Goal: Obtain resource: Obtain resource

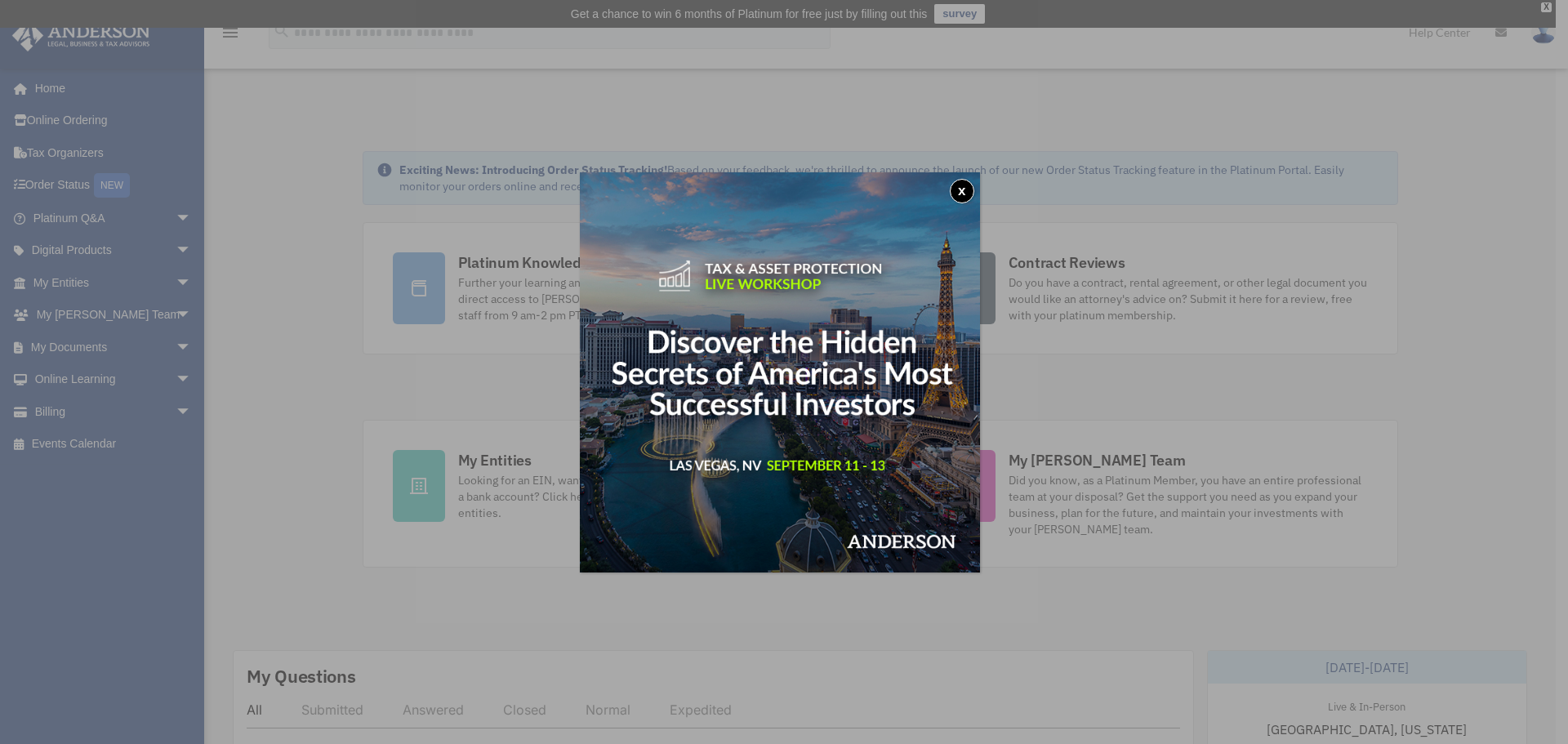
click at [961, 188] on button "x" at bounding box center [962, 191] width 25 height 25
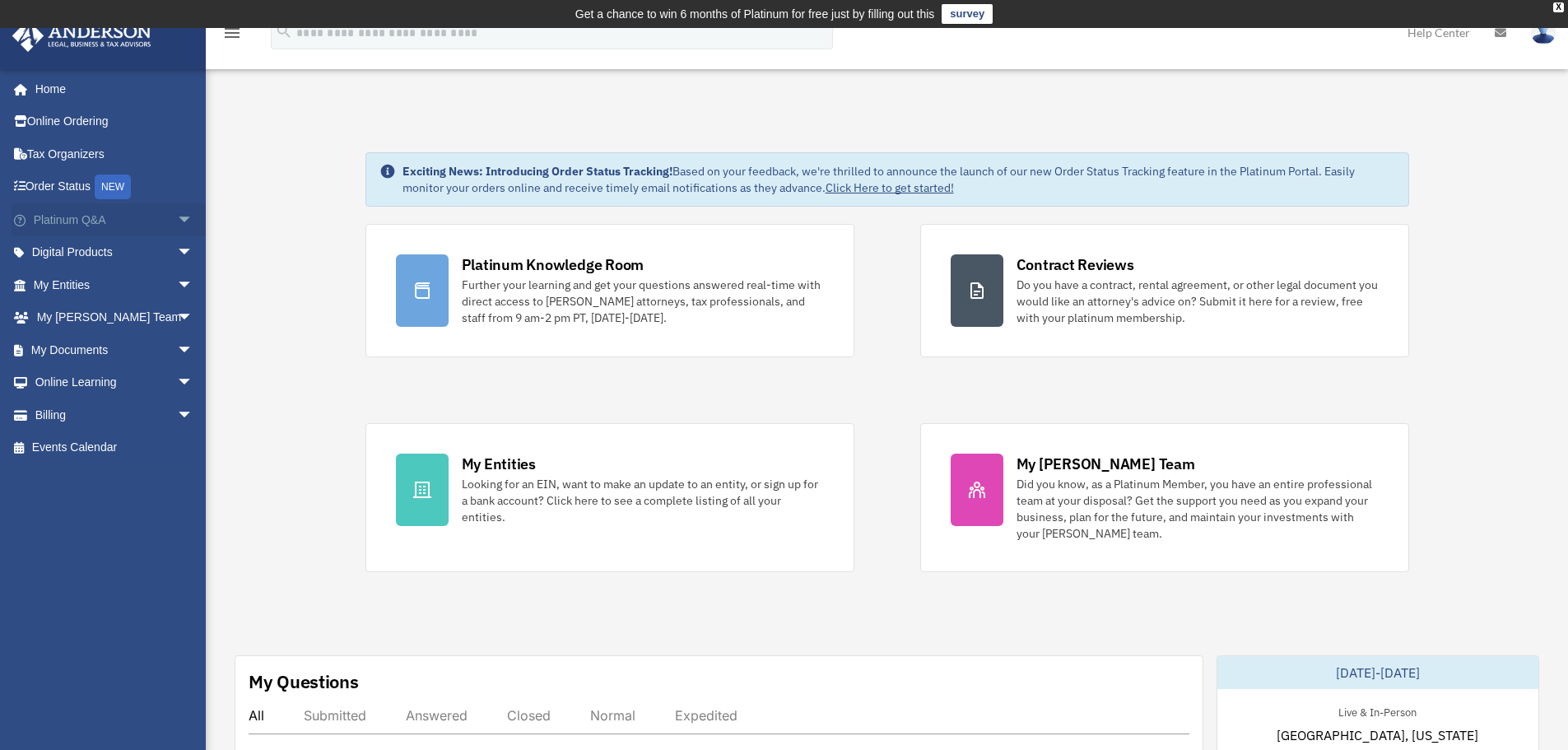
click at [177, 217] on span "arrow_drop_down" at bounding box center [193, 220] width 33 height 34
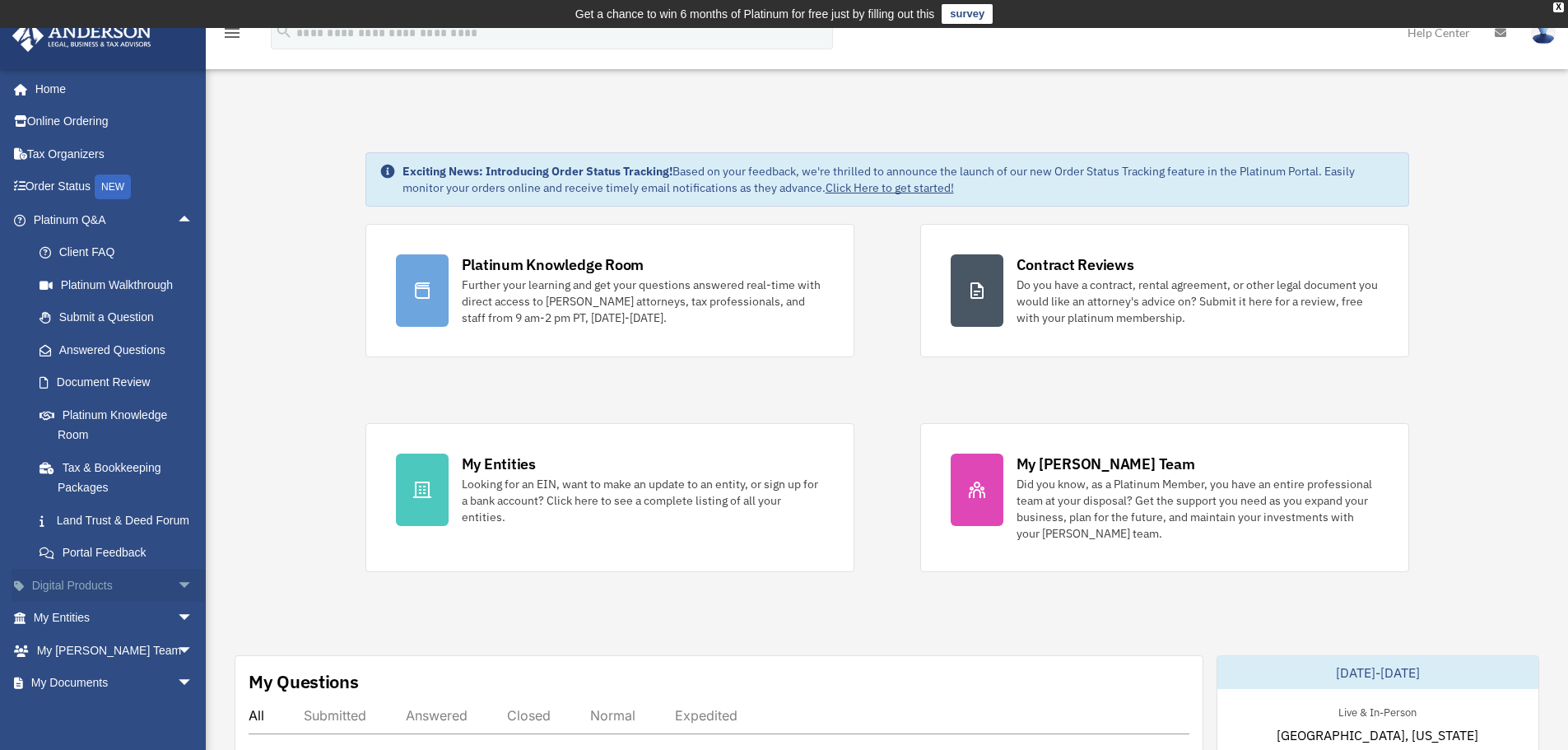
click at [177, 603] on span "arrow_drop_down" at bounding box center [193, 586] width 33 height 34
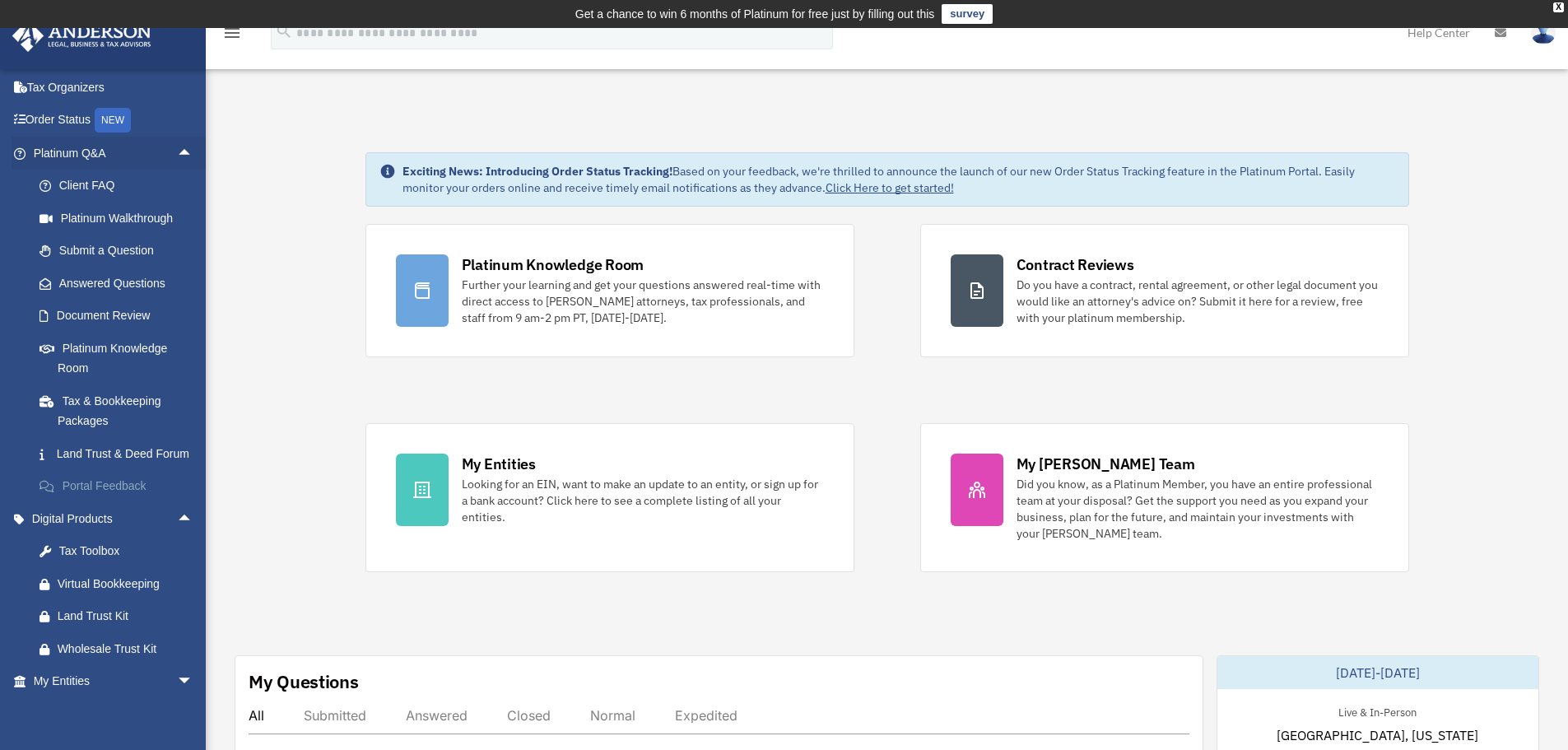
scroll to position [165, 0]
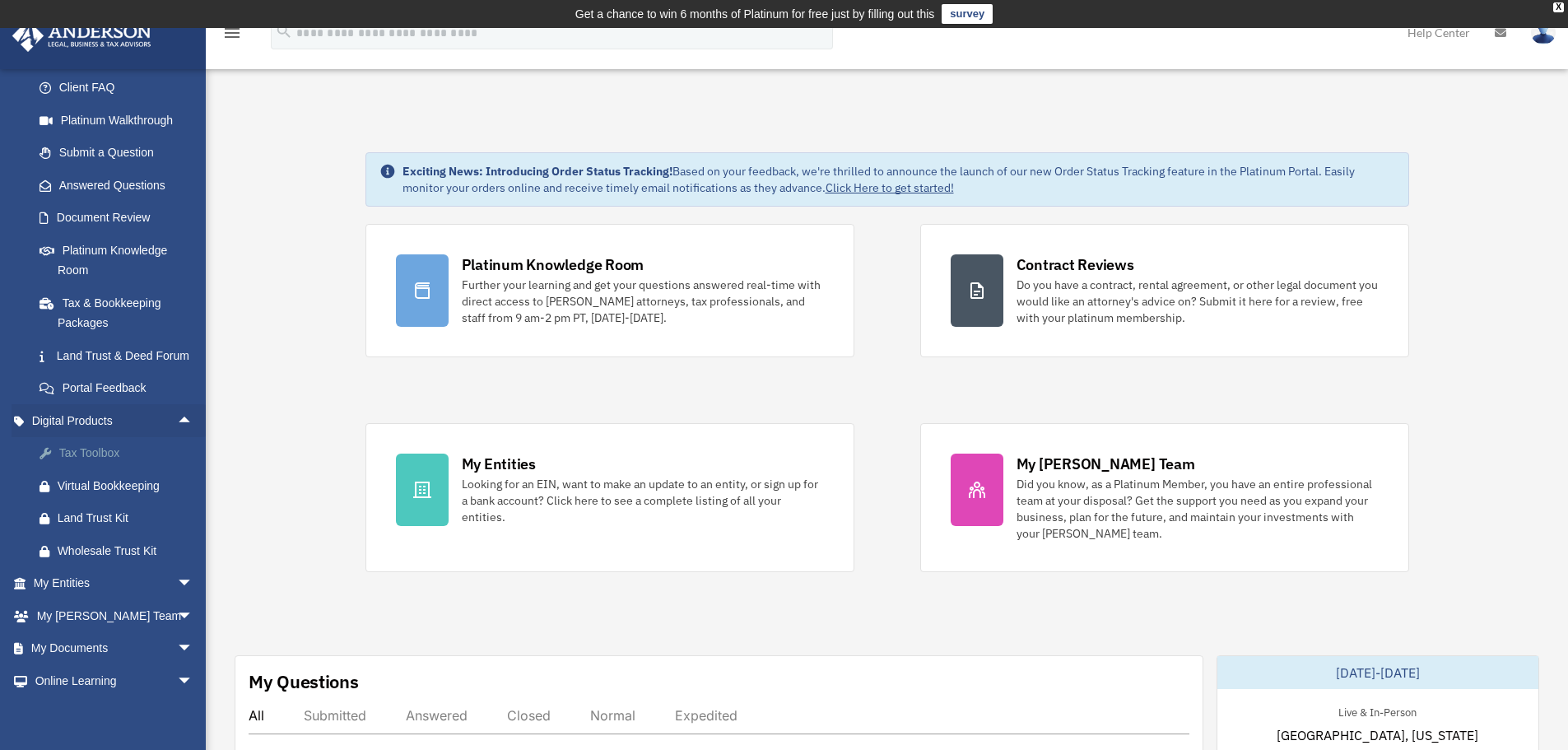
click at [97, 463] on div "Tax Toolbox" at bounding box center [128, 453] width 140 height 20
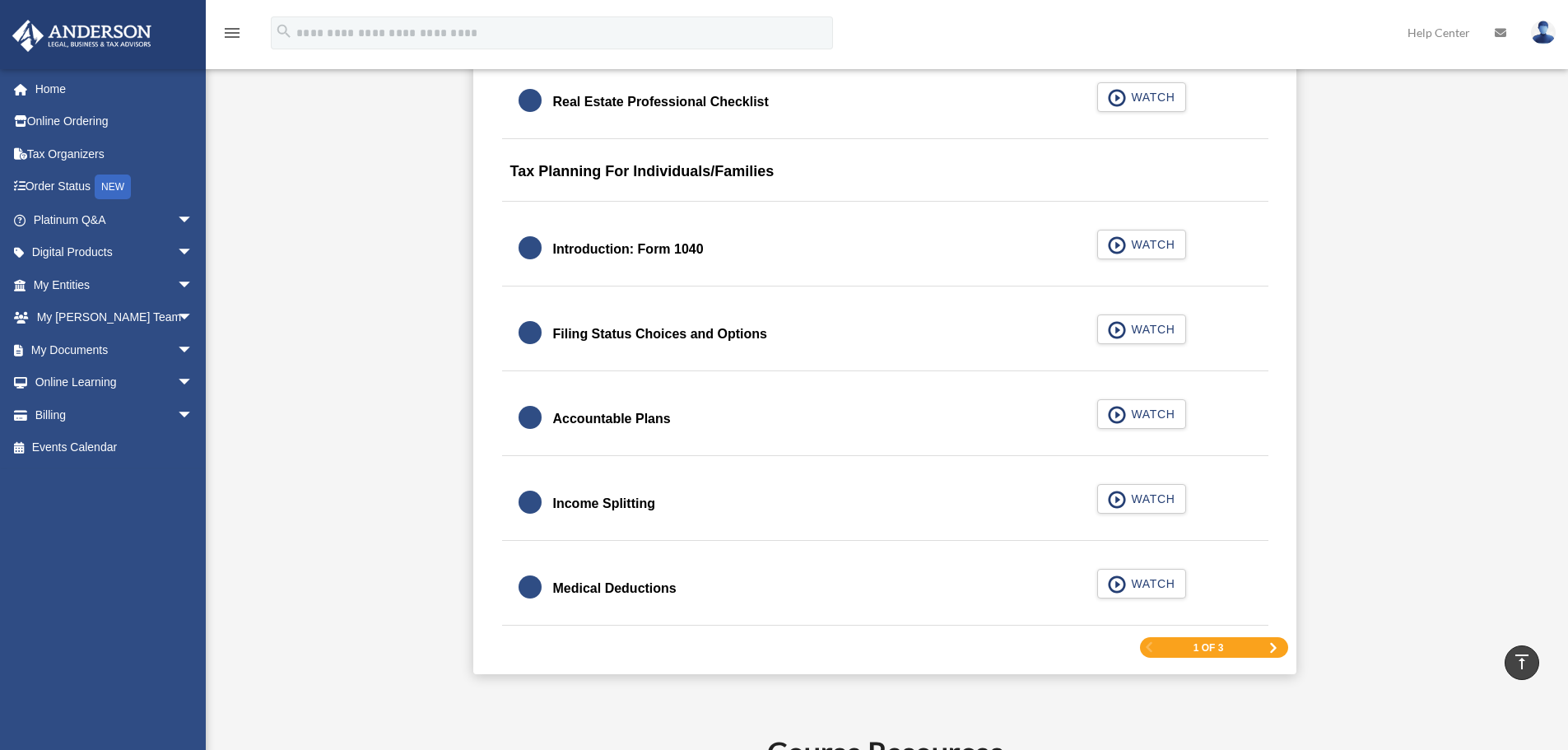
scroll to position [2388, 0]
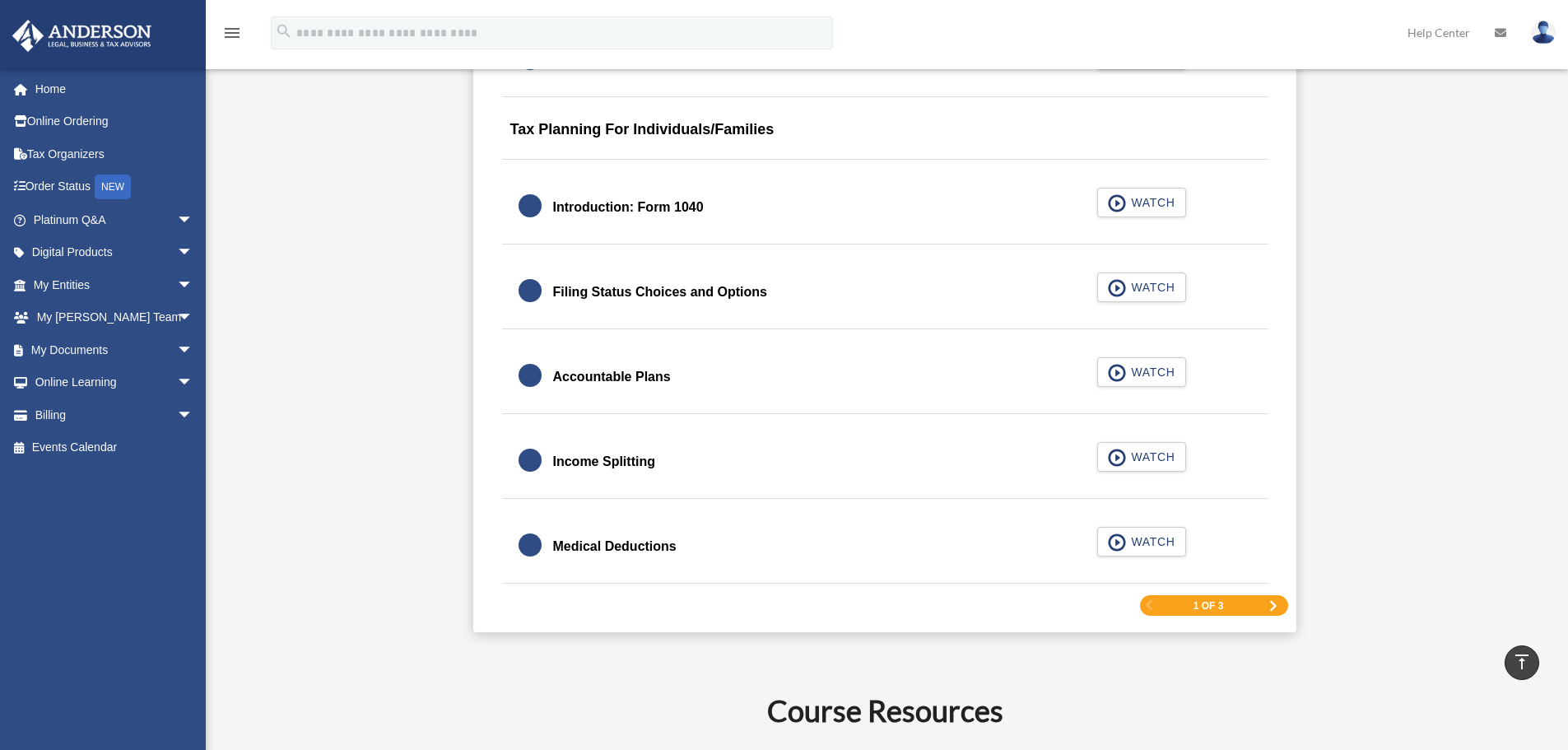
click at [619, 290] on div "Filing Status Choices and Options" at bounding box center [659, 292] width 214 height 23
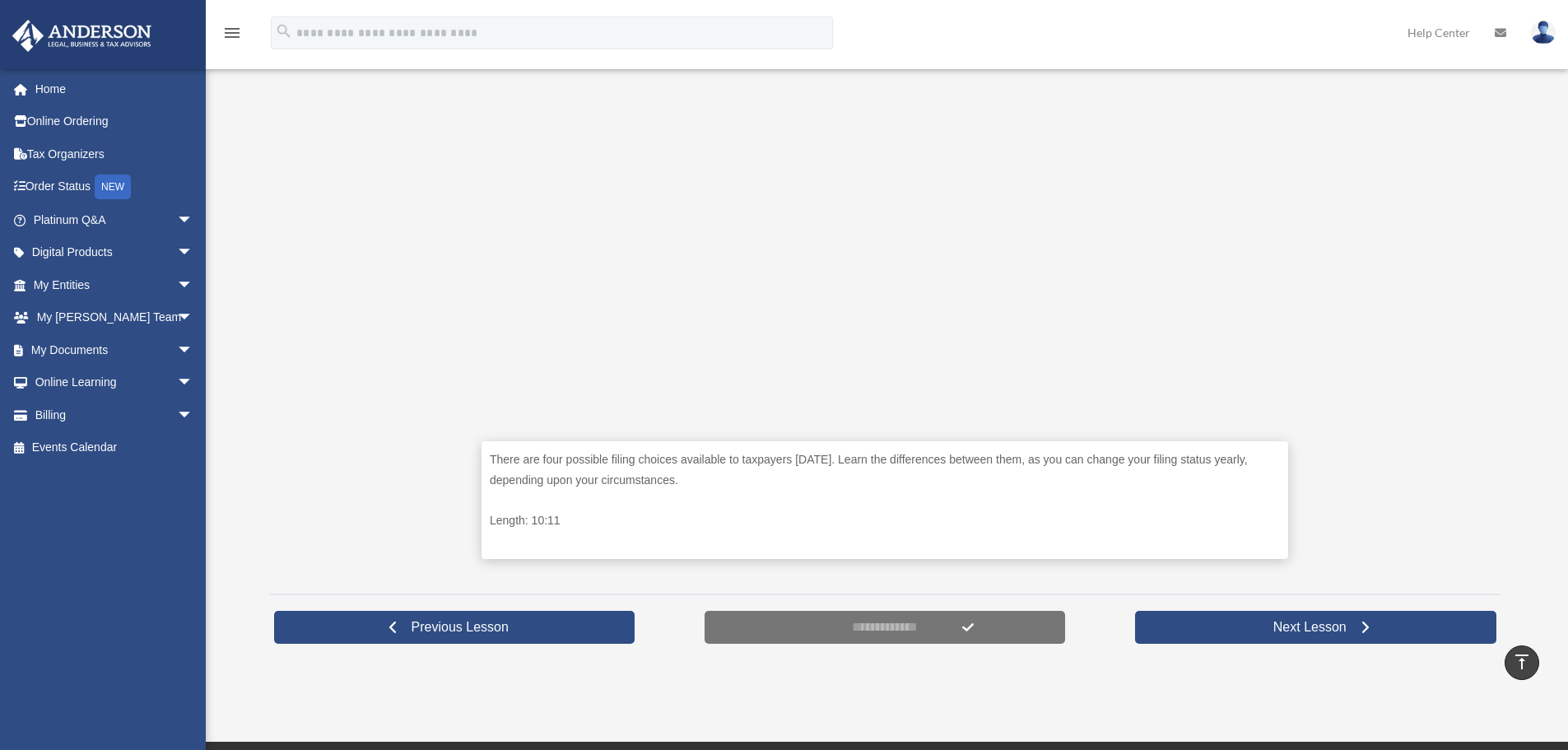
scroll to position [494, 0]
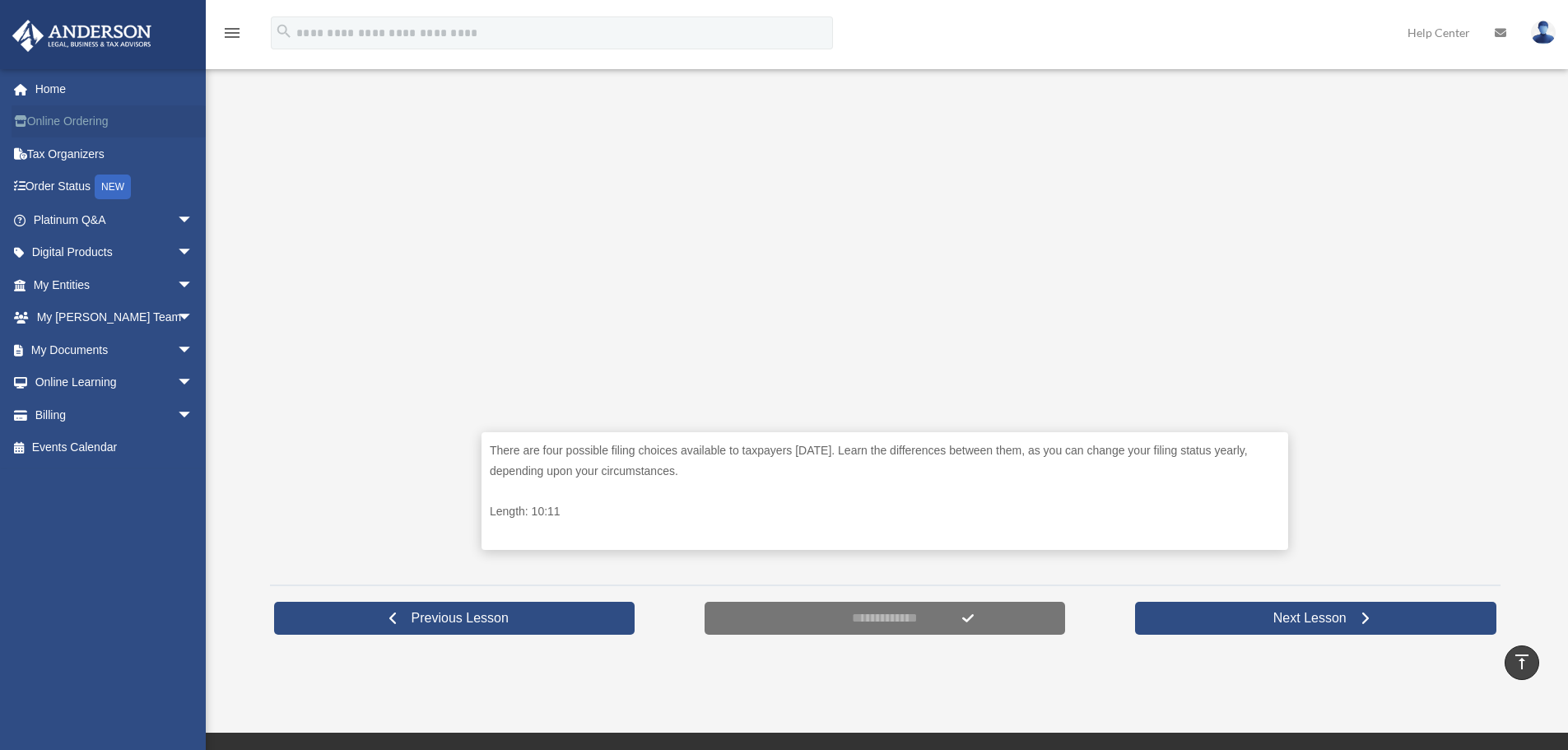
click at [56, 122] on link "Online Ordering" at bounding box center [114, 122] width 207 height 33
click at [237, 29] on icon "menu" at bounding box center [232, 33] width 20 height 20
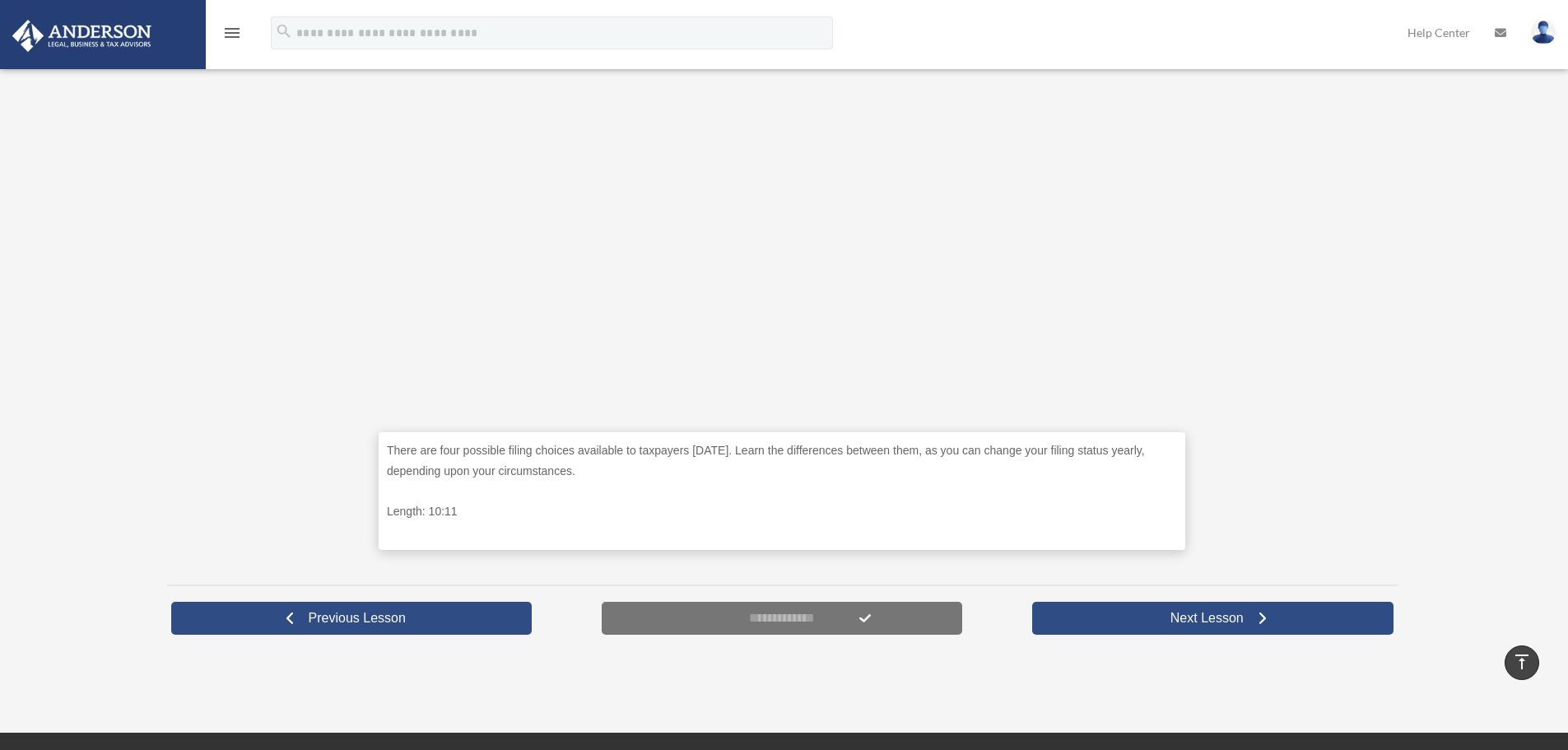
click at [237, 29] on icon "menu" at bounding box center [232, 33] width 20 height 20
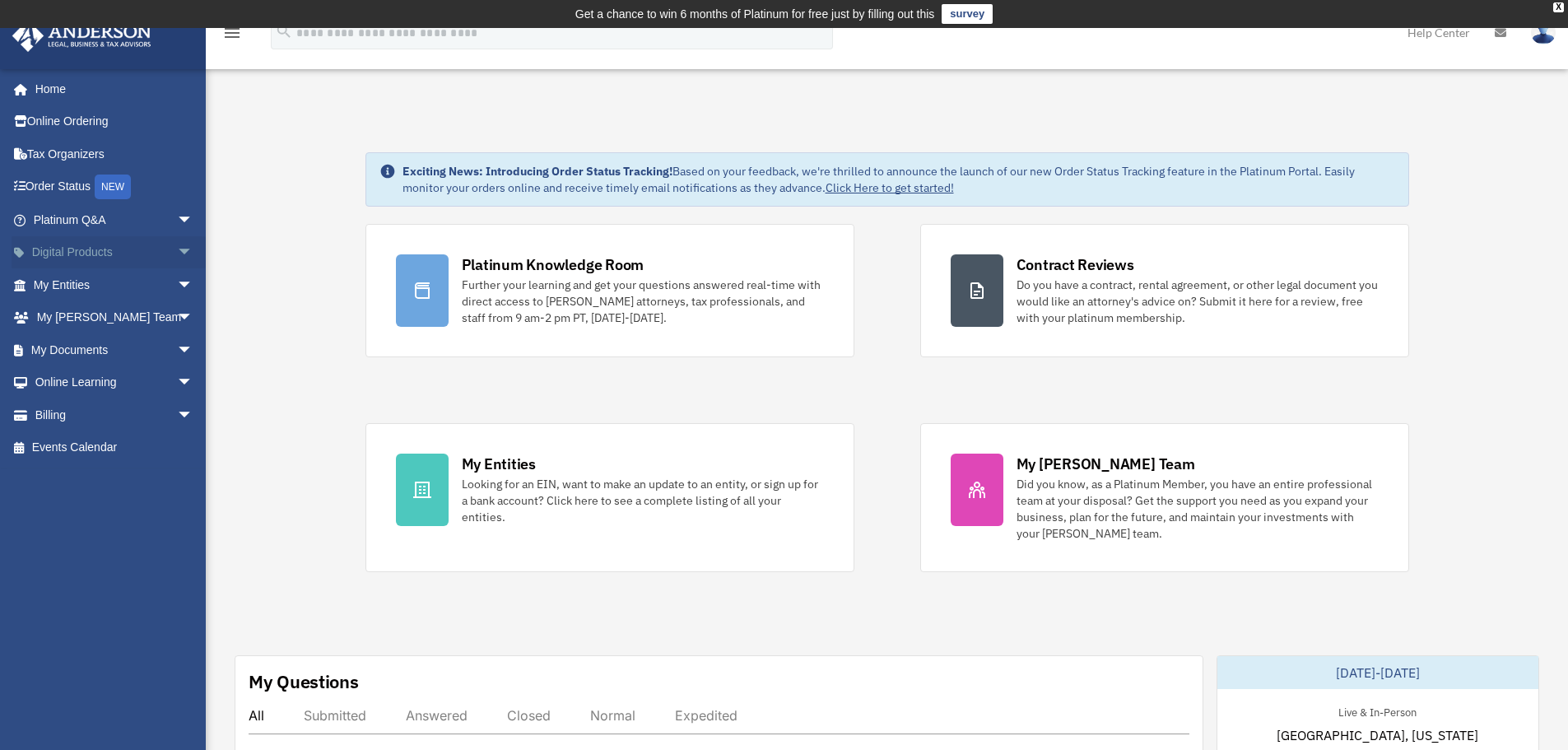
click at [177, 249] on span "arrow_drop_down" at bounding box center [193, 253] width 33 height 34
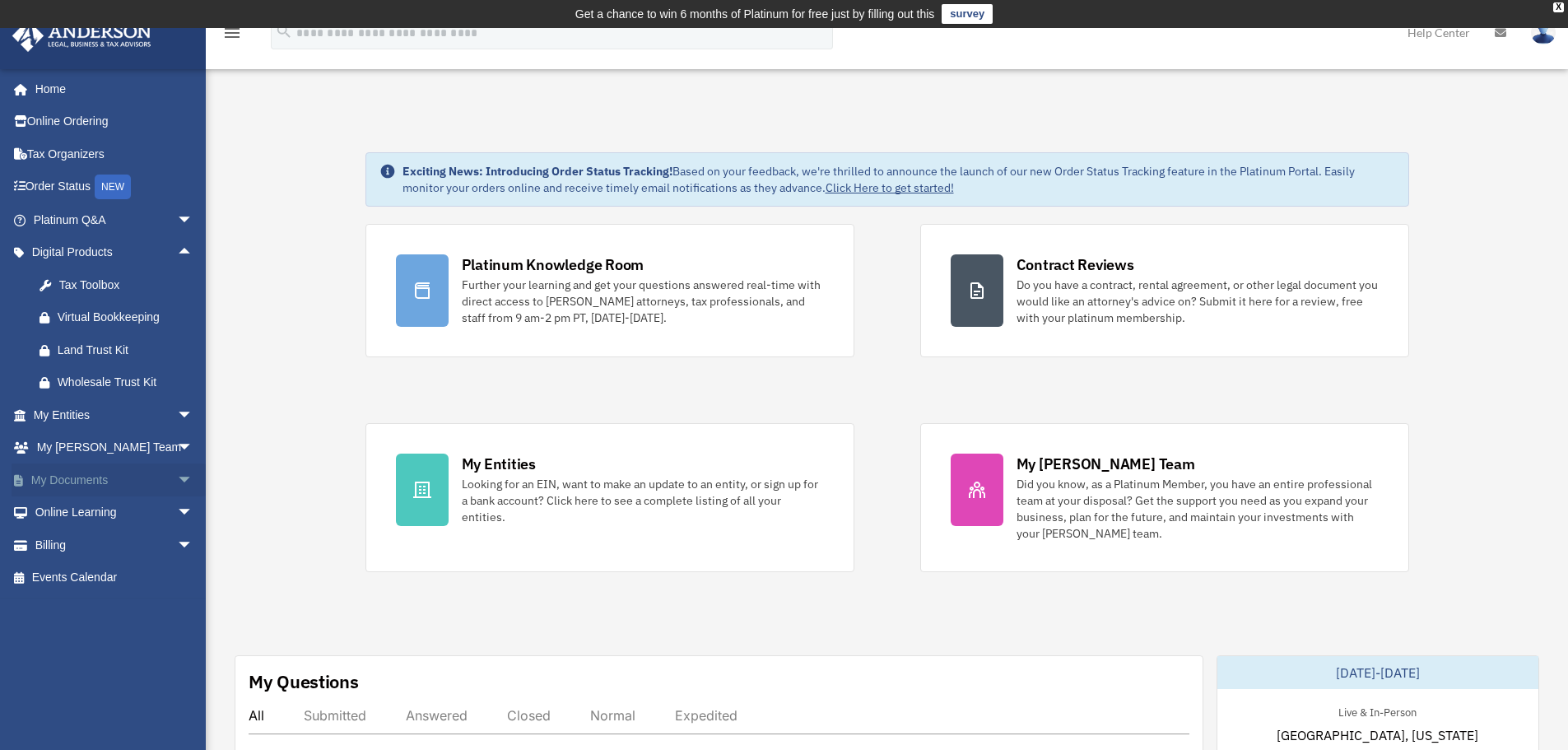
click at [177, 474] on span "arrow_drop_down" at bounding box center [193, 480] width 33 height 34
click at [87, 577] on link "Forms Library" at bounding box center [121, 578] width 195 height 33
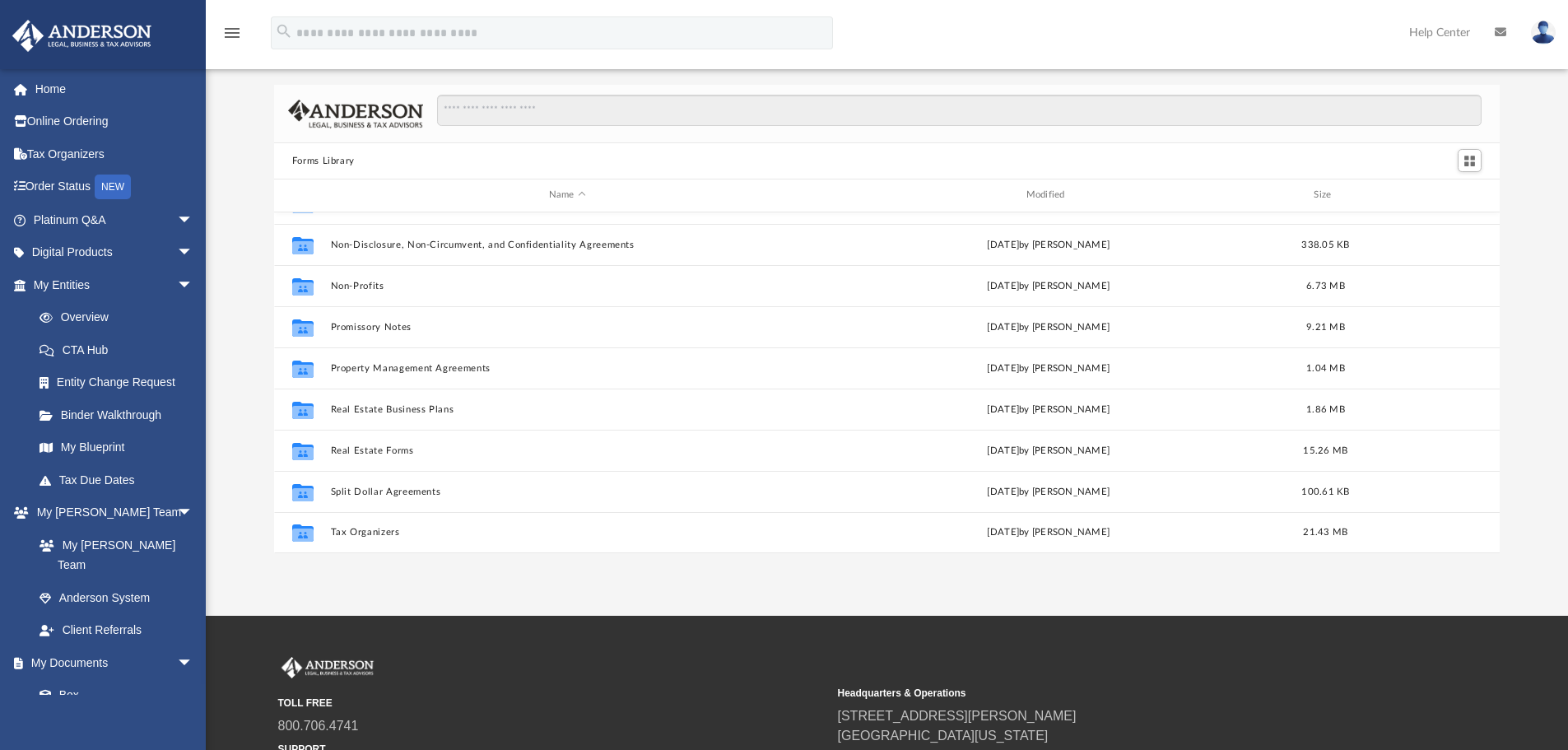
scroll to position [83, 0]
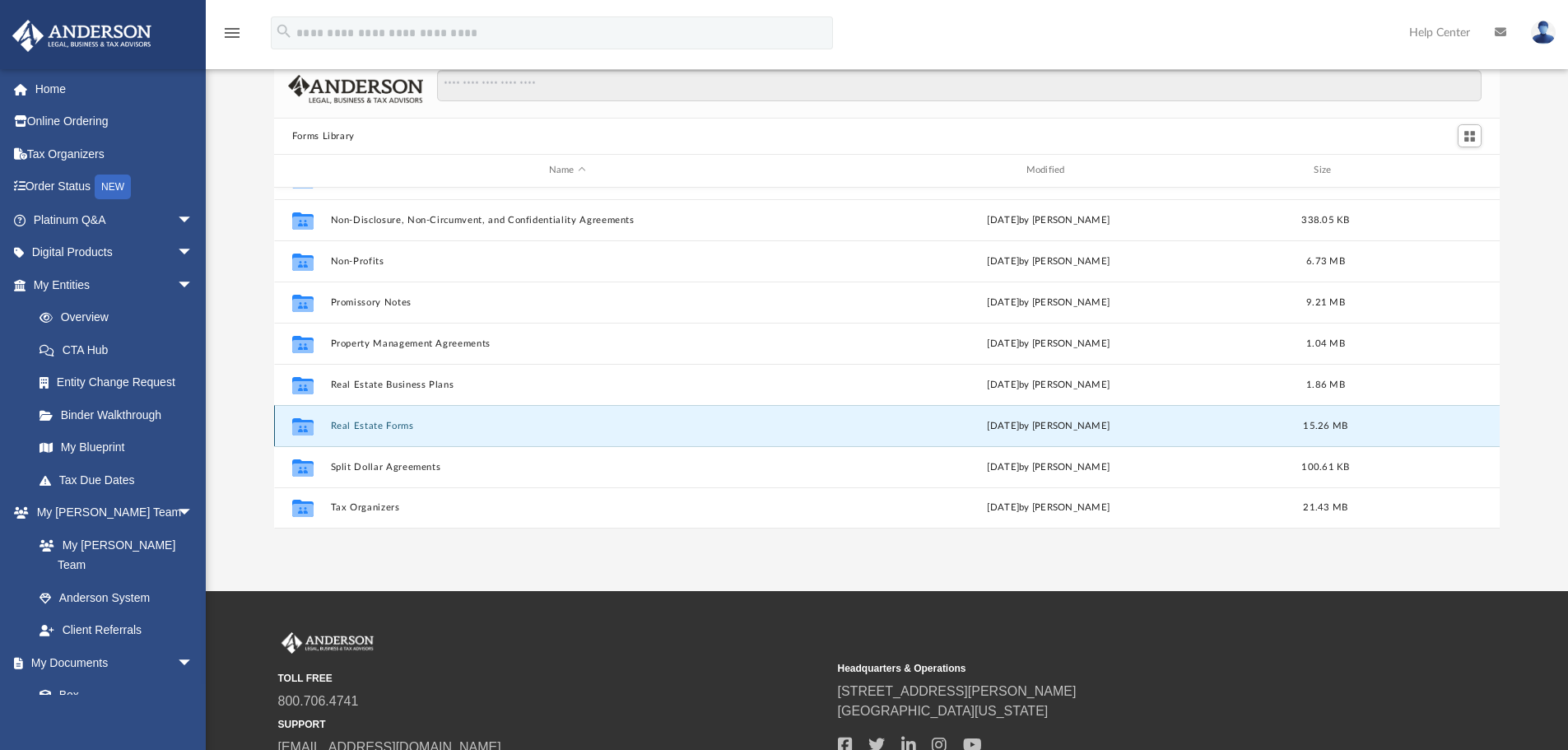
click at [385, 425] on button "Real Estate Forms" at bounding box center [567, 426] width 474 height 11
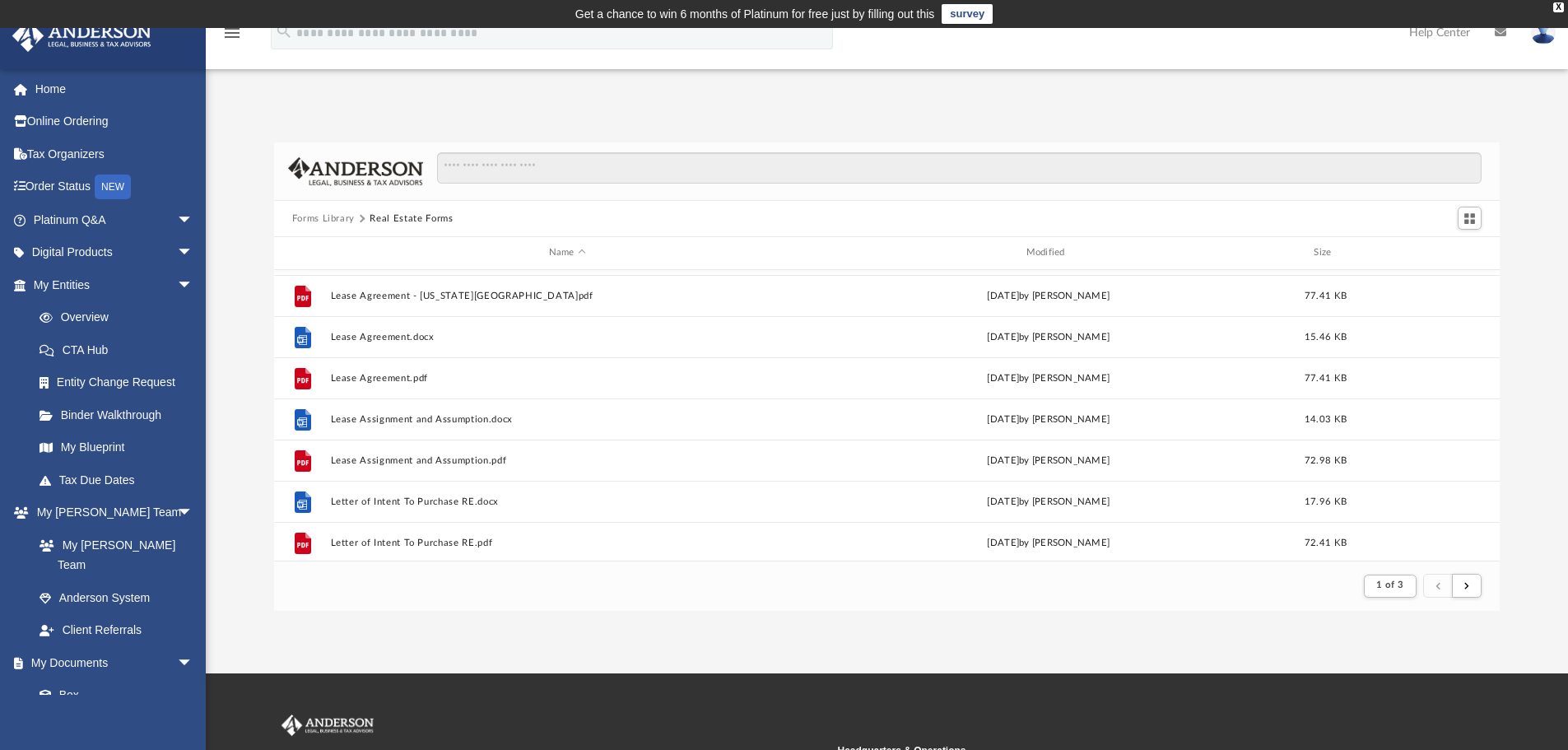
scroll to position [944, 0]
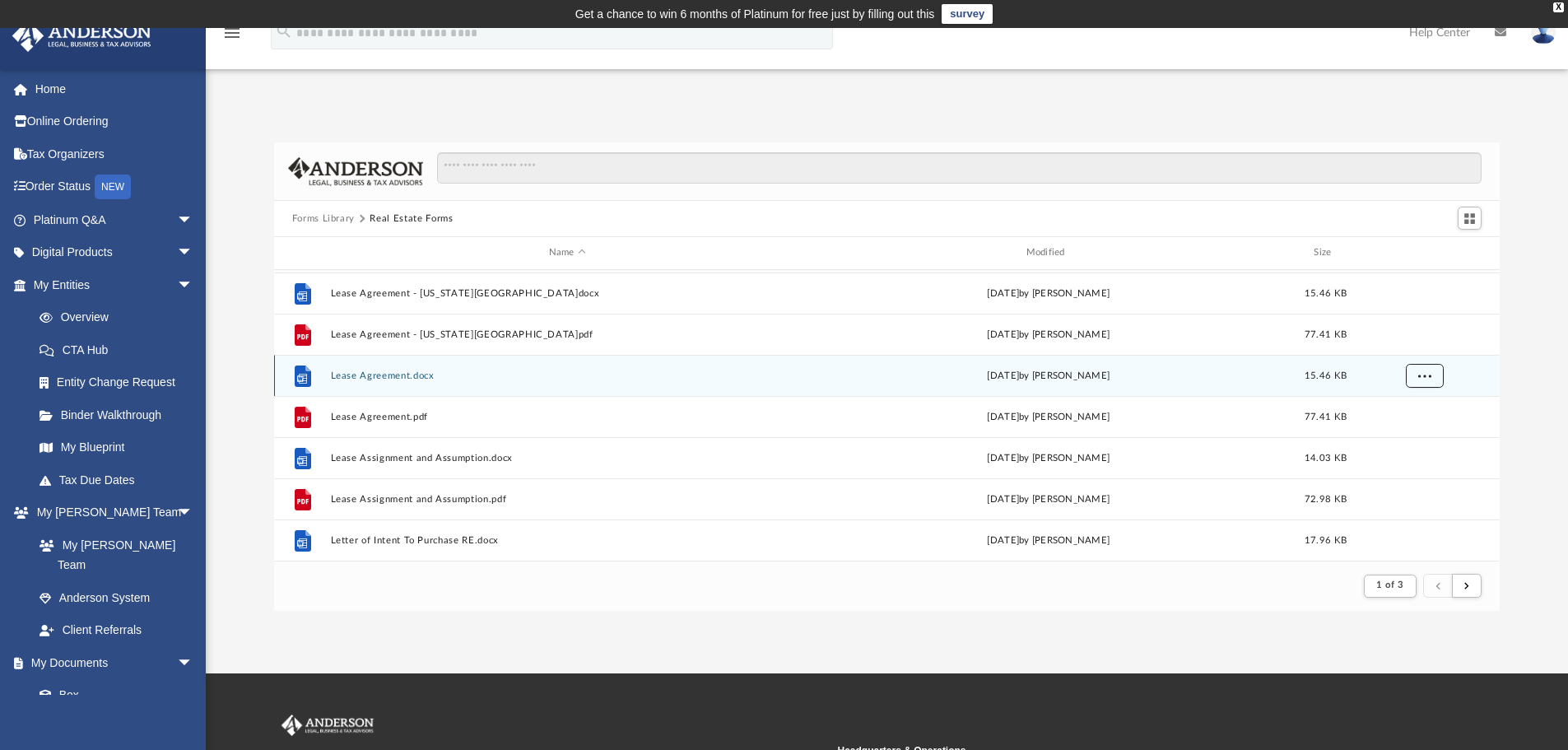
click at [1407, 375] on button "More options" at bounding box center [1424, 375] width 38 height 25
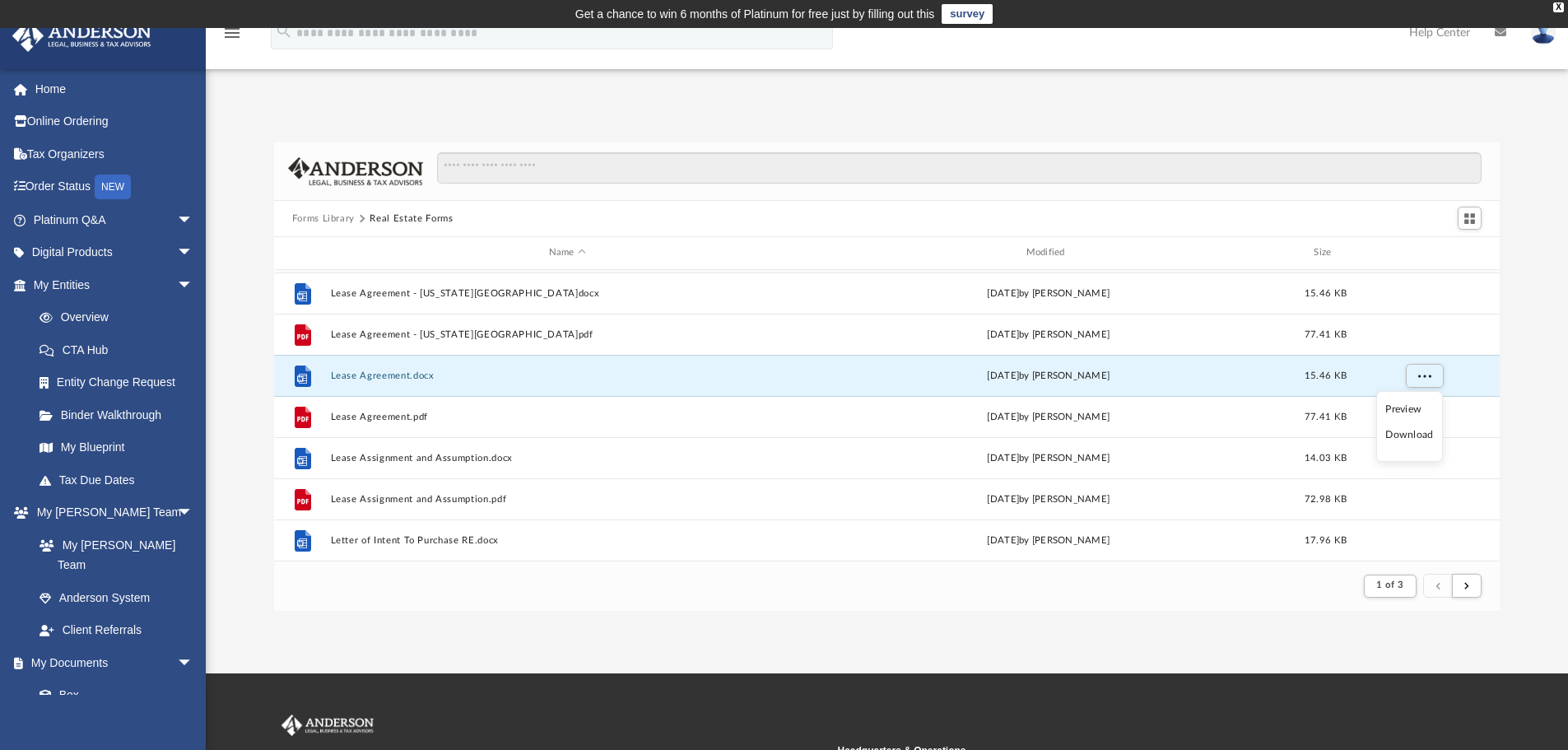
click at [1394, 430] on li "Download" at bounding box center [1409, 435] width 48 height 17
click at [1424, 374] on span "More options" at bounding box center [1424, 375] width 13 height 9
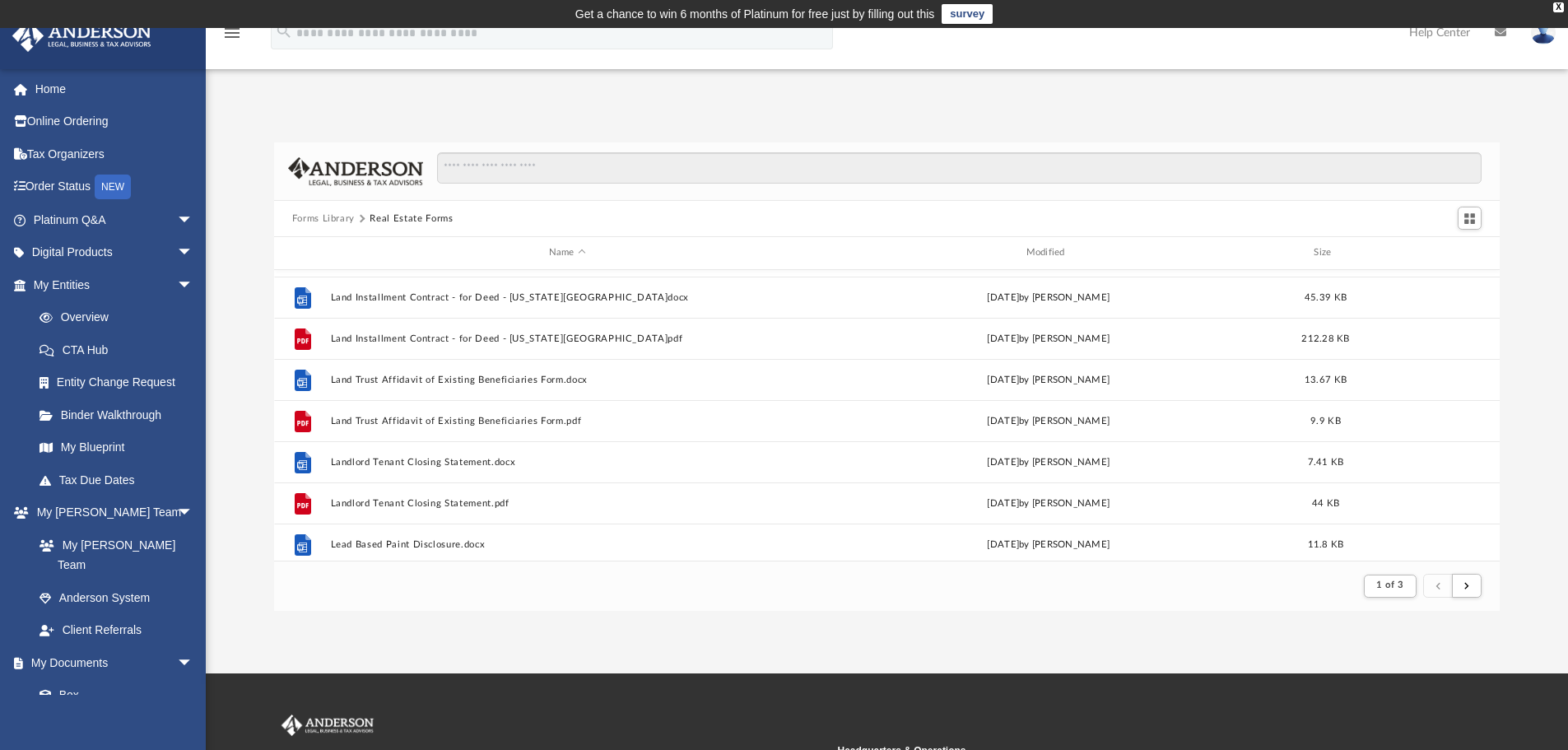
scroll to position [368, 0]
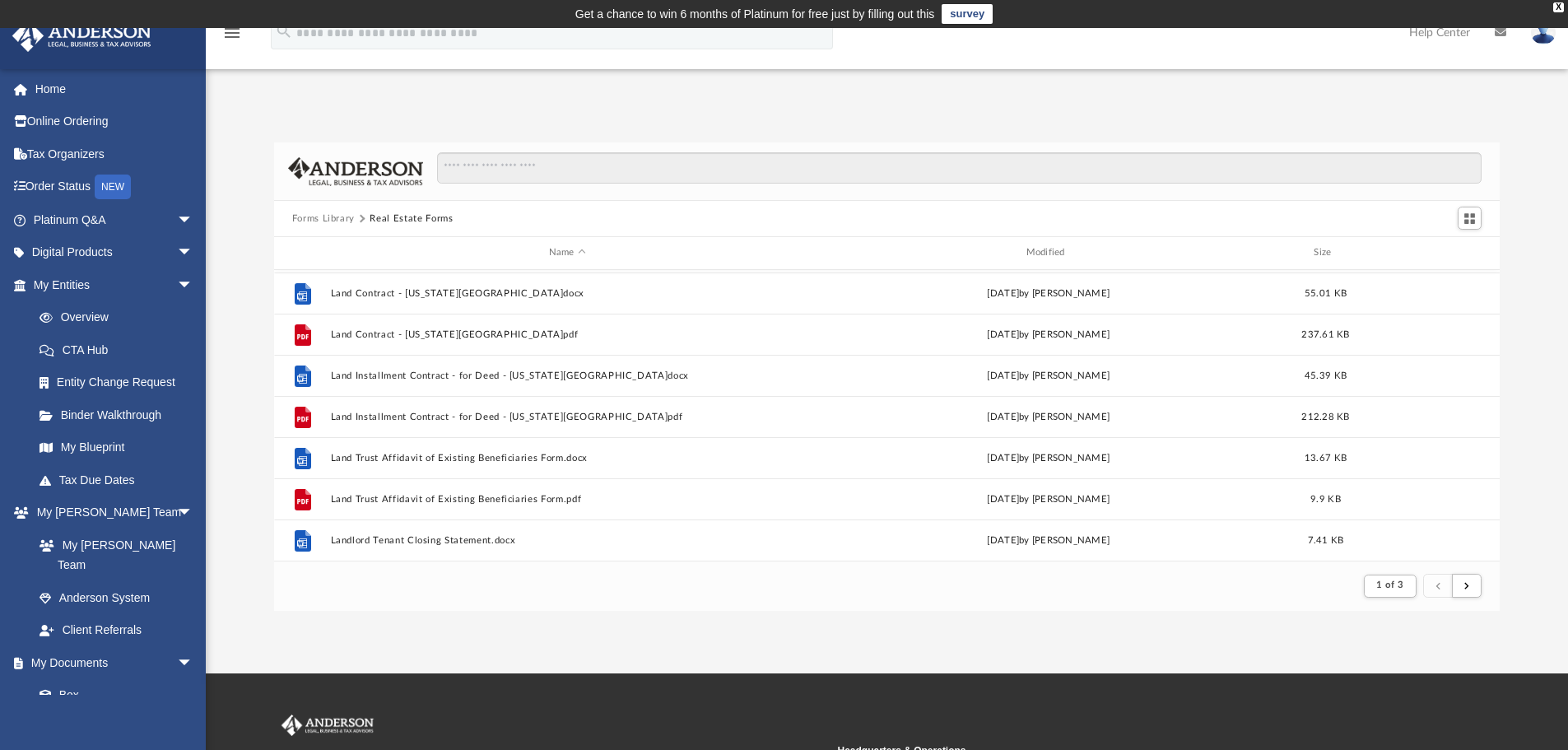
click at [328, 212] on button "Forms Library" at bounding box center [323, 218] width 63 height 15
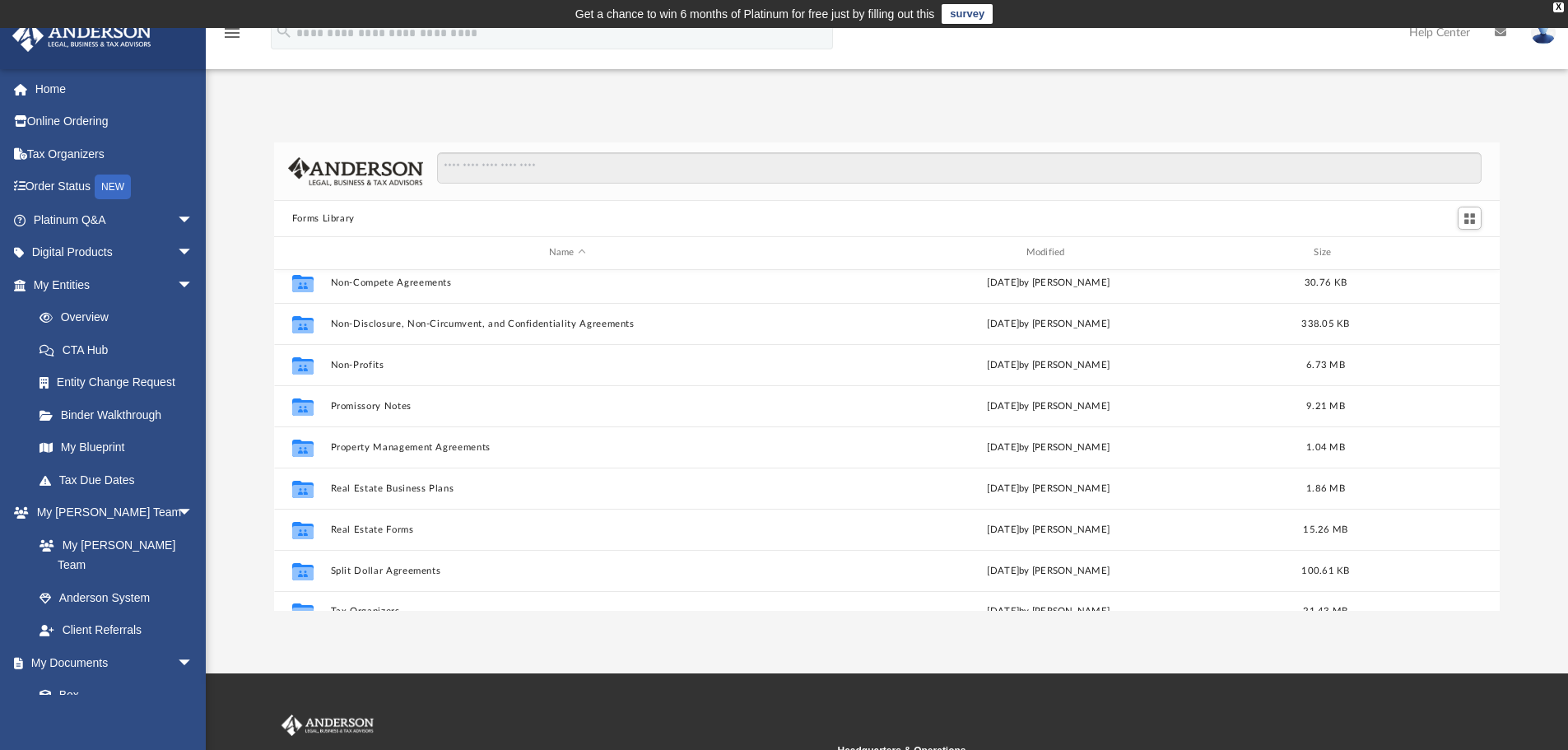
scroll to position [895, 0]
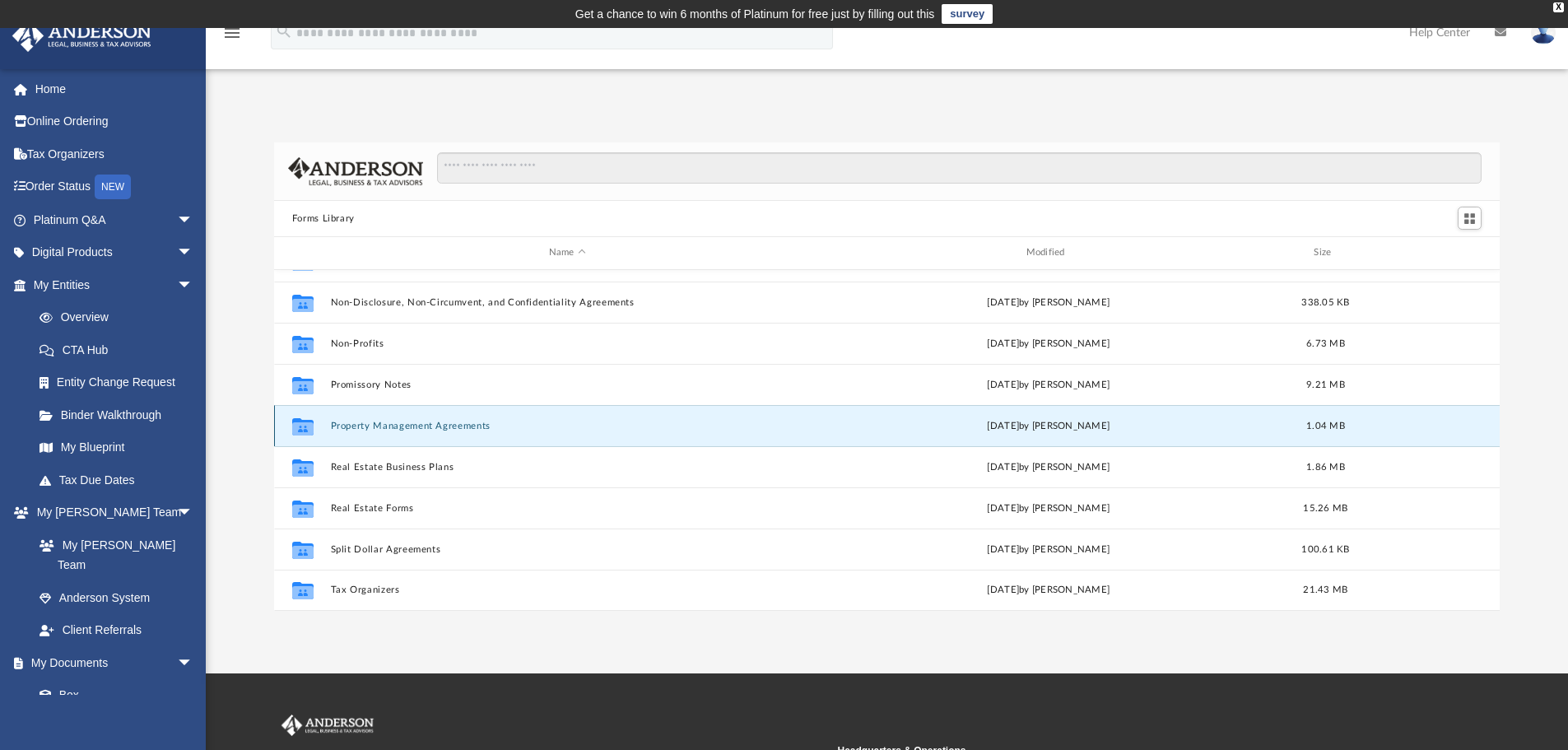
click at [371, 427] on button "Property Management Agreements" at bounding box center [567, 426] width 474 height 11
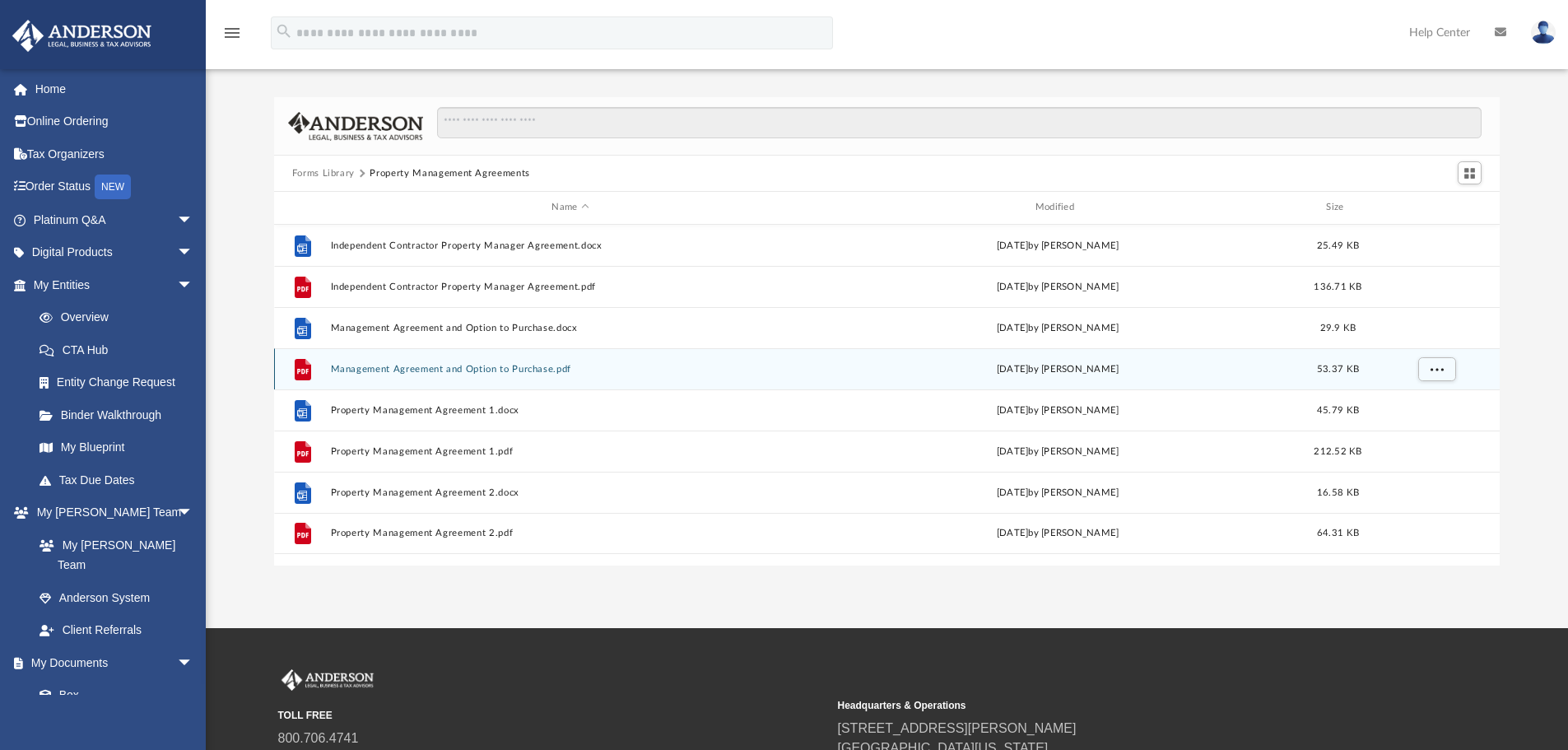
scroll to position [0, 0]
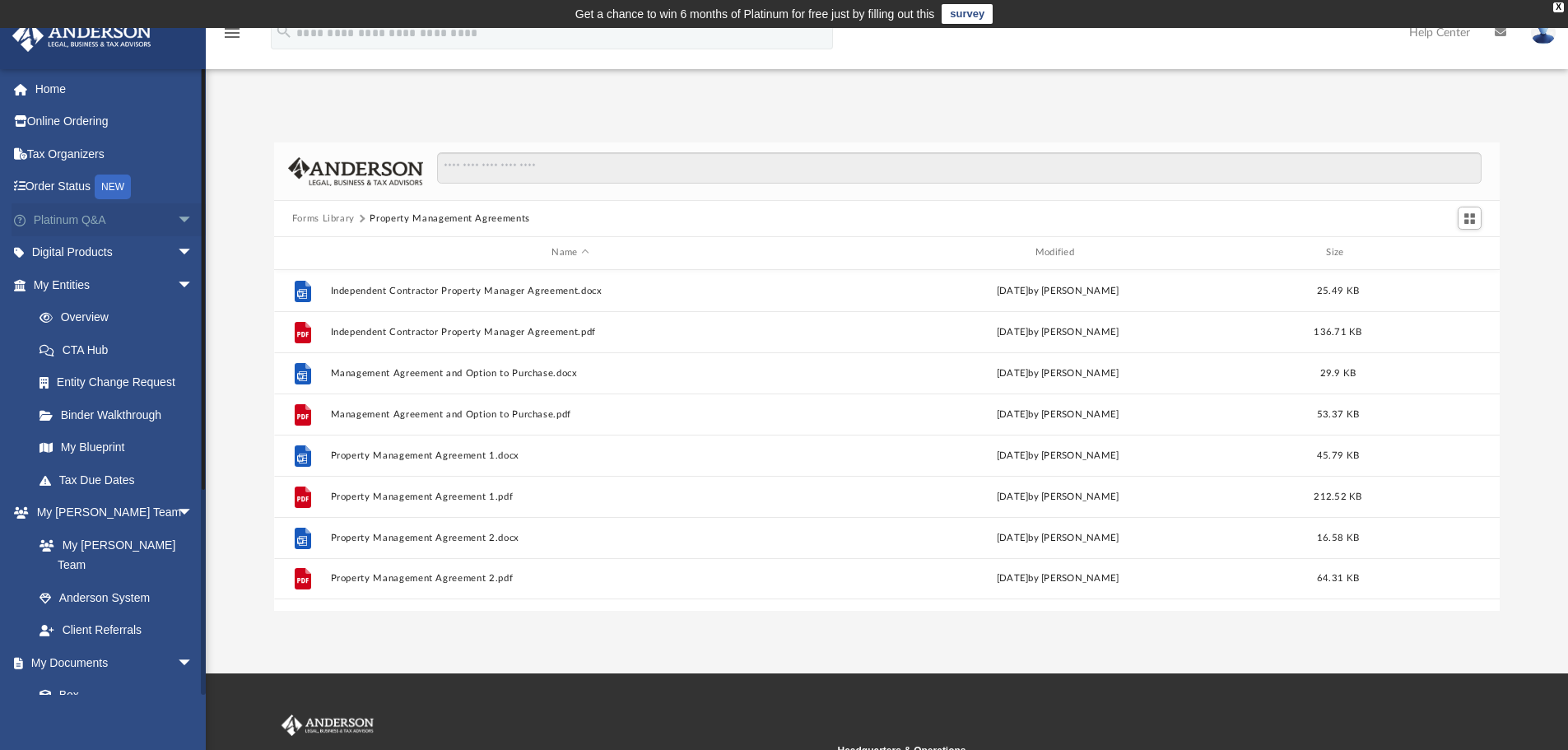
click at [67, 219] on link "Platinum Q&A arrow_drop_down" at bounding box center [114, 219] width 207 height 33
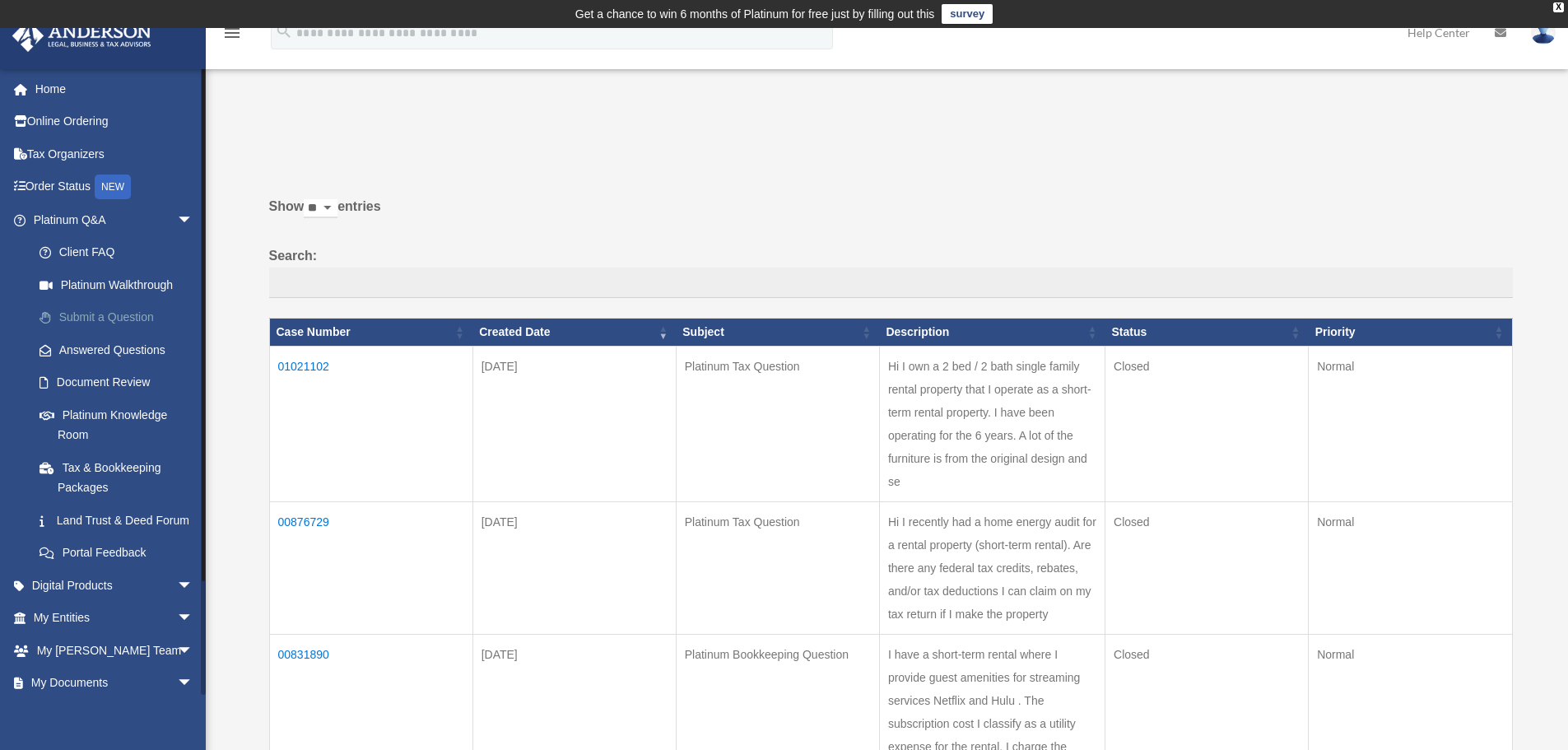
click at [93, 319] on link "Submit a Question" at bounding box center [121, 318] width 195 height 33
